Goal: Task Accomplishment & Management: Manage account settings

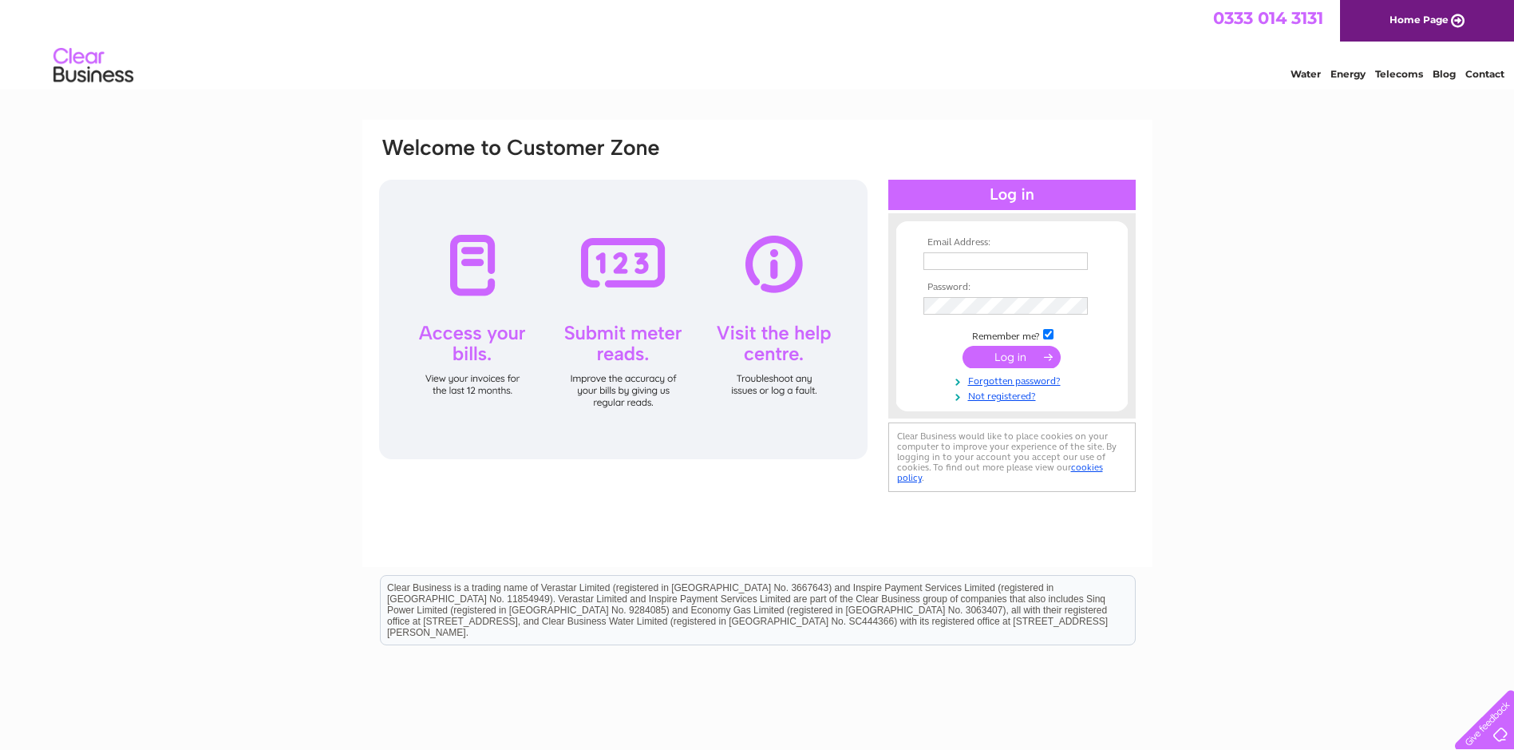
type input "[EMAIL_ADDRESS][DOMAIN_NAME]"
click at [992, 361] on input "submit" at bounding box center [1012, 357] width 98 height 22
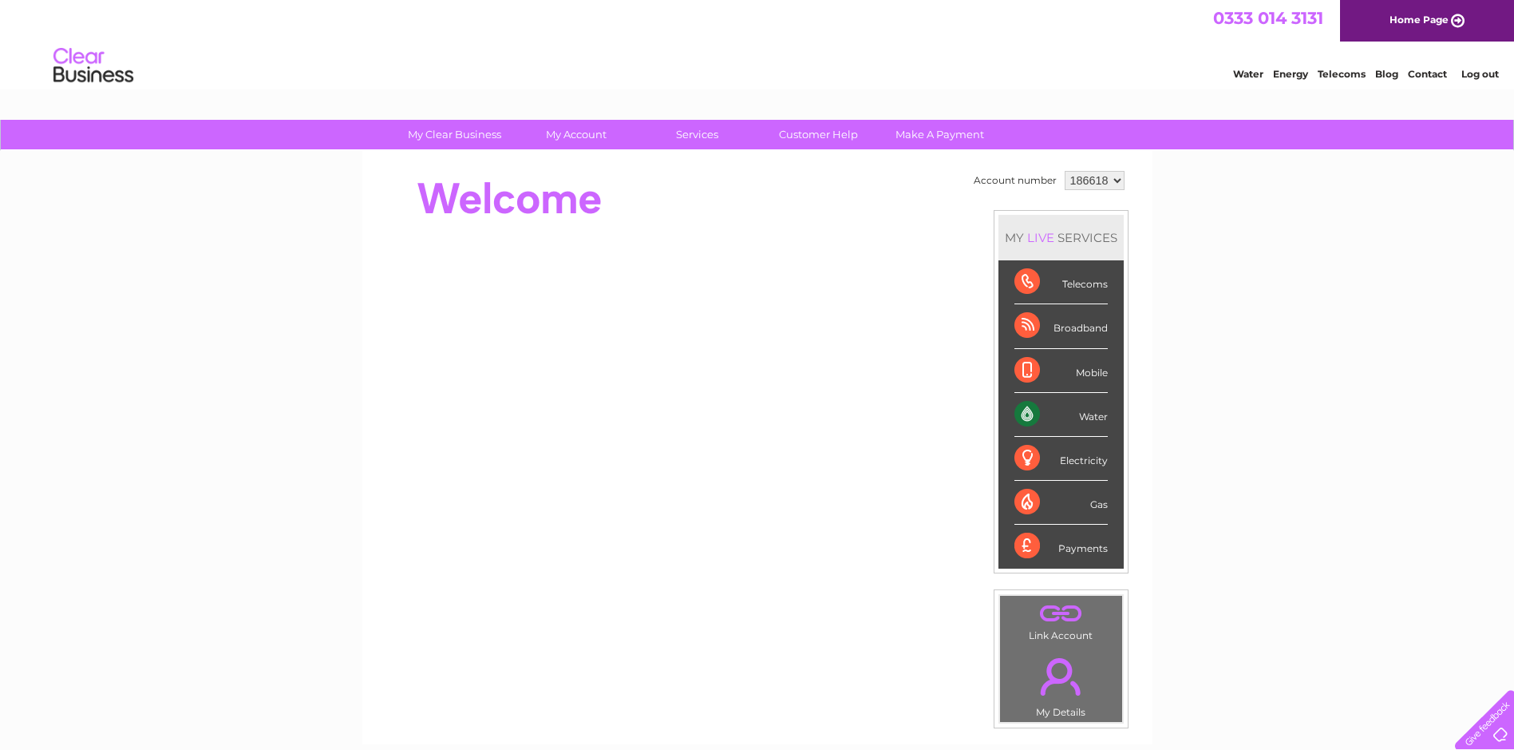
click at [1252, 70] on link "Water" at bounding box center [1248, 74] width 30 height 12
